Goal: Navigation & Orientation: Go to known website

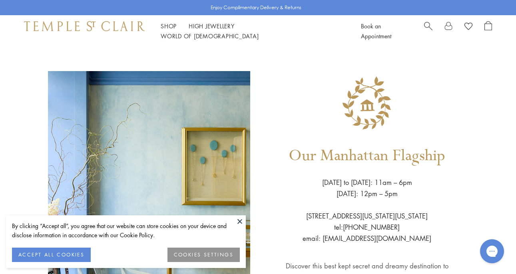
click at [239, 222] on button at bounding box center [240, 222] width 12 height 12
click at [53, 31] on img at bounding box center [84, 26] width 121 height 10
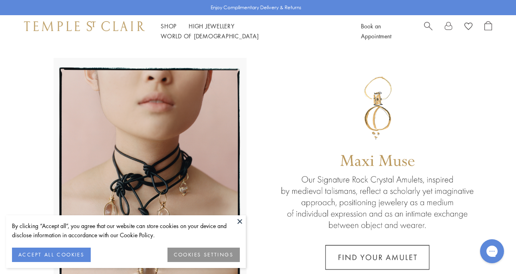
click at [239, 220] on button at bounding box center [240, 222] width 12 height 12
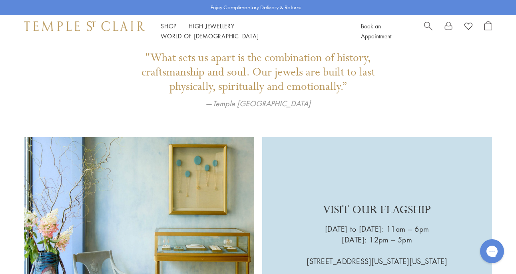
scroll to position [1098, 0]
